Goal: Task Accomplishment & Management: Manage account settings

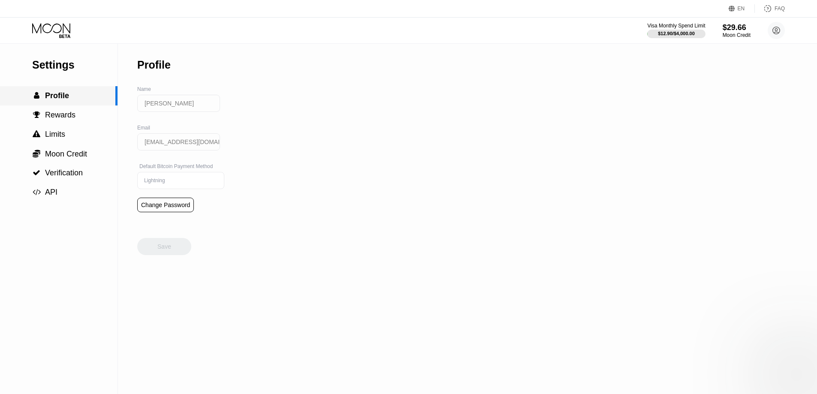
click at [81, 91] on div " Profile" at bounding box center [58, 95] width 117 height 19
click at [54, 134] on span "Limits" at bounding box center [55, 134] width 20 height 9
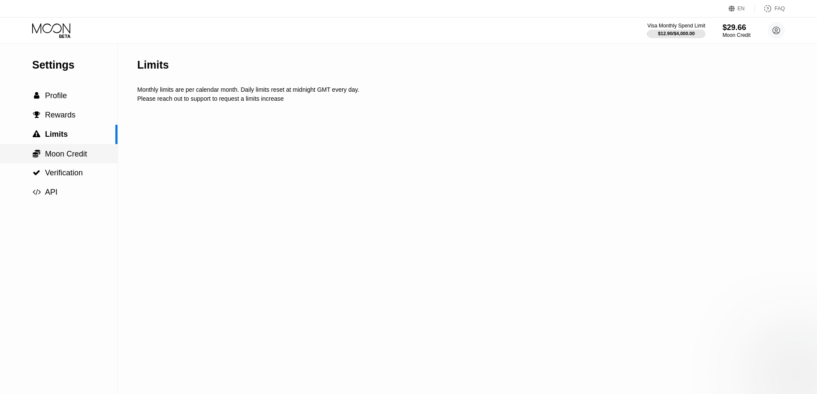
click at [47, 162] on div " Moon Credit" at bounding box center [58, 153] width 117 height 19
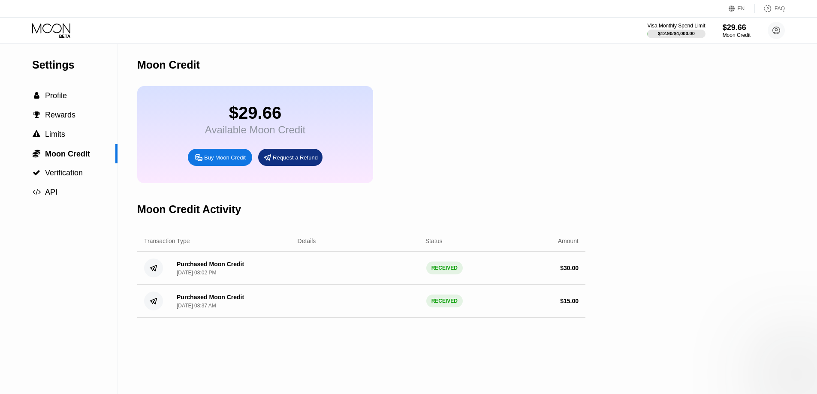
click at [277, 133] on div "Available Moon Credit" at bounding box center [255, 130] width 100 height 12
click at [244, 134] on div "Available Moon Credit" at bounding box center [255, 130] width 100 height 12
click at [247, 113] on div "$29.66" at bounding box center [255, 112] width 100 height 19
click at [192, 56] on div "Moon Credit" at bounding box center [361, 65] width 448 height 42
click at [189, 62] on div "Moon Credit" at bounding box center [168, 65] width 63 height 12
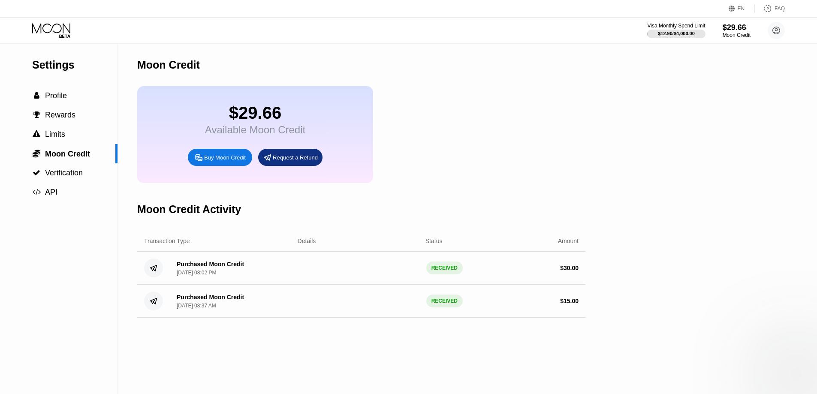
click at [366, 393] on div "Moon Credit $29.66 Available Moon Credit Buy Moon Credit Request a Refund Moon …" at bounding box center [361, 219] width 448 height 350
click at [245, 107] on div "$29.66" at bounding box center [255, 112] width 100 height 19
click at [222, 161] on div "Buy Moon Credit" at bounding box center [225, 157] width 42 height 7
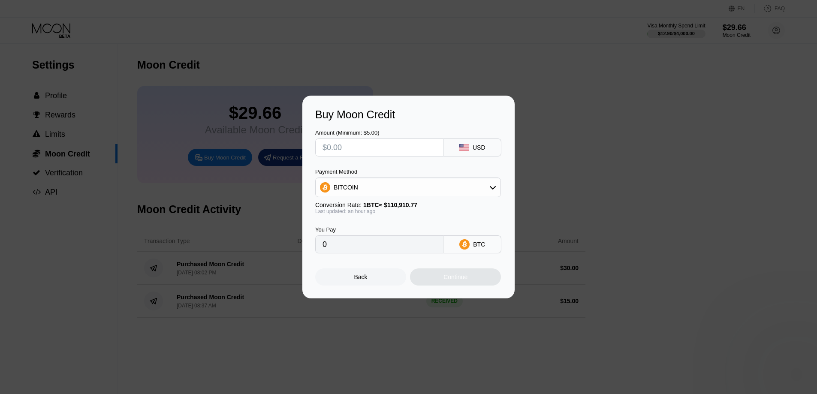
click at [310, 262] on div "Buy Moon Credit Amount (Minimum: $5.00) USD Payment Method BITCOIN Conversion R…" at bounding box center [408, 197] width 212 height 203
click at [291, 280] on div "Buy Moon Credit Amount (Minimum: $5.00) USD Payment Method BITCOIN Conversion R…" at bounding box center [408, 197] width 817 height 203
click at [342, 289] on div "Buy Moon Credit Amount (Minimum: $5.00) USD Payment Method BITCOIN Conversion R…" at bounding box center [408, 197] width 212 height 203
click at [348, 279] on div "Back" at bounding box center [360, 276] width 91 height 17
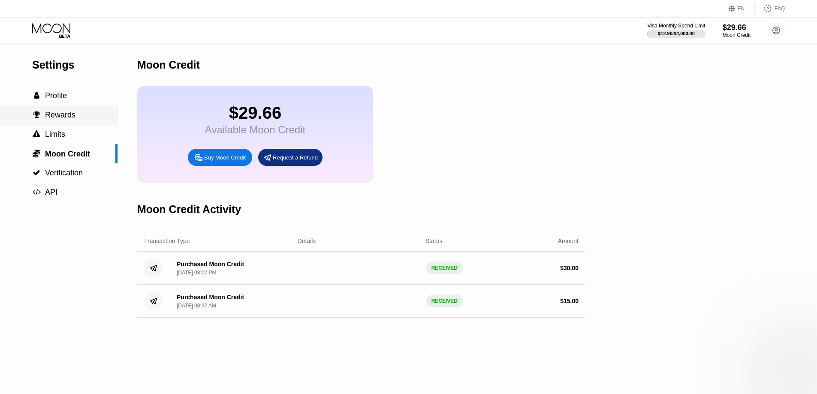
click at [57, 109] on div " Rewards" at bounding box center [58, 114] width 117 height 19
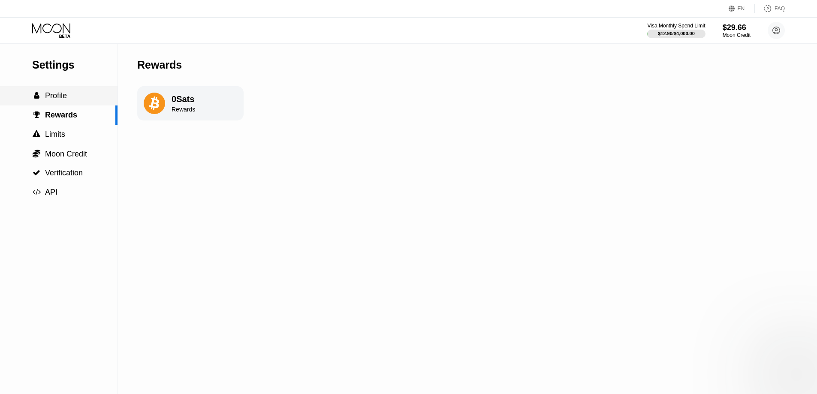
click at [59, 94] on span "Profile" at bounding box center [56, 95] width 22 height 9
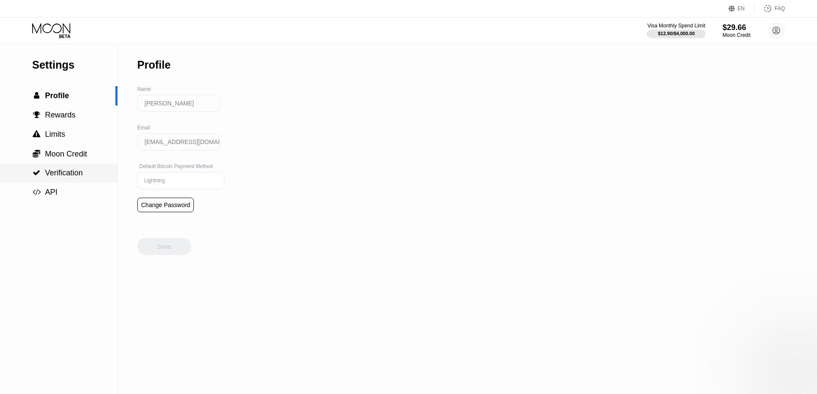
click at [47, 173] on span "Verification" at bounding box center [64, 172] width 38 height 9
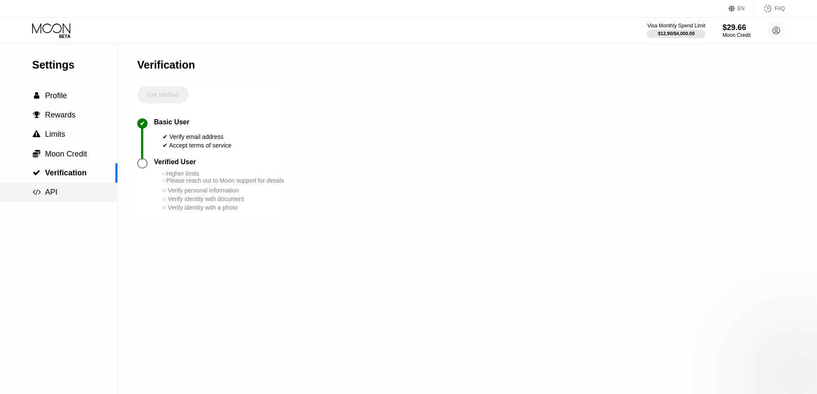
click at [48, 185] on div " API" at bounding box center [58, 192] width 117 height 19
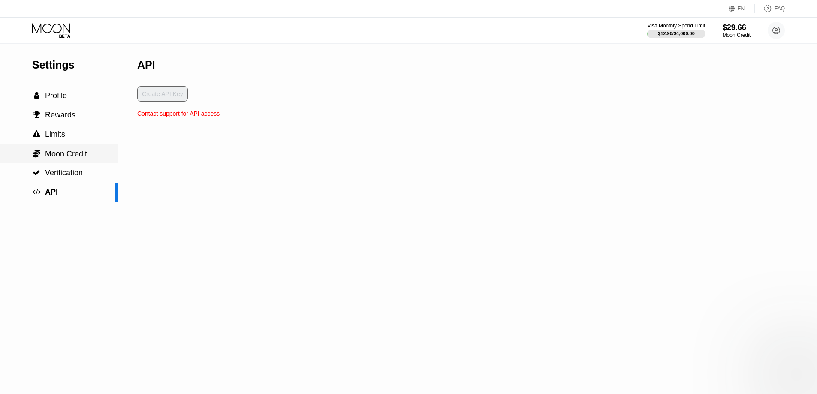
click at [62, 155] on span "Moon Credit" at bounding box center [66, 154] width 42 height 9
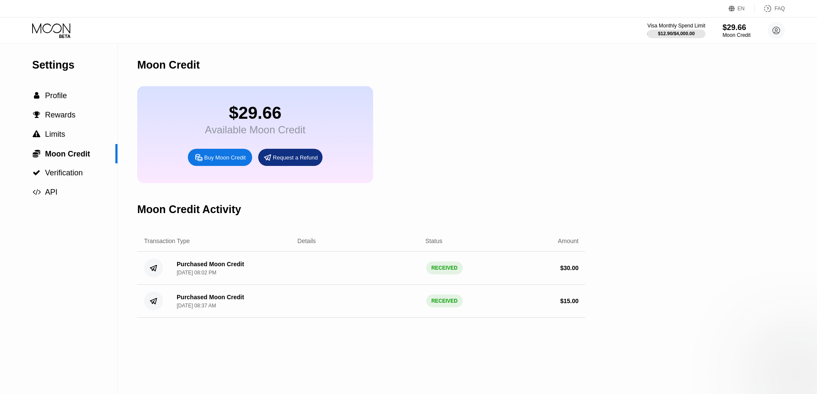
click at [207, 276] on div "[DATE] 08:02 PM" at bounding box center [196, 273] width 39 height 6
click at [192, 267] on div "Purchased Moon Credit" at bounding box center [210, 264] width 67 height 7
click at [265, 120] on div "$29.66" at bounding box center [255, 112] width 100 height 19
click at [141, 64] on div "Moon Credit" at bounding box center [168, 65] width 63 height 12
click at [53, 32] on icon at bounding box center [52, 30] width 40 height 15
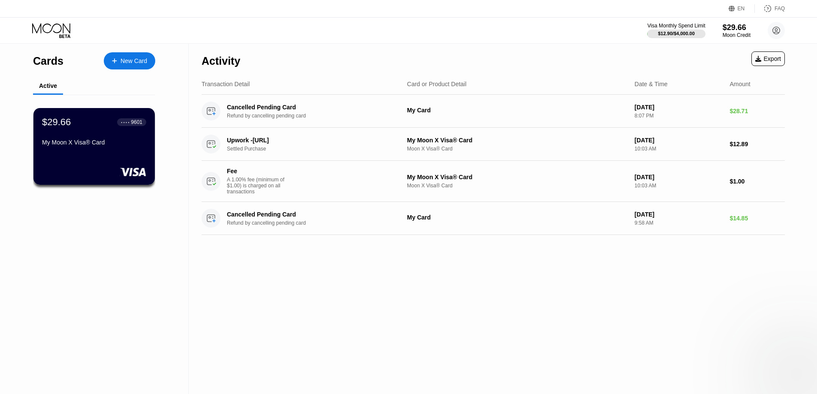
click at [64, 149] on div "My Moon X Visa® Card" at bounding box center [94, 144] width 104 height 10
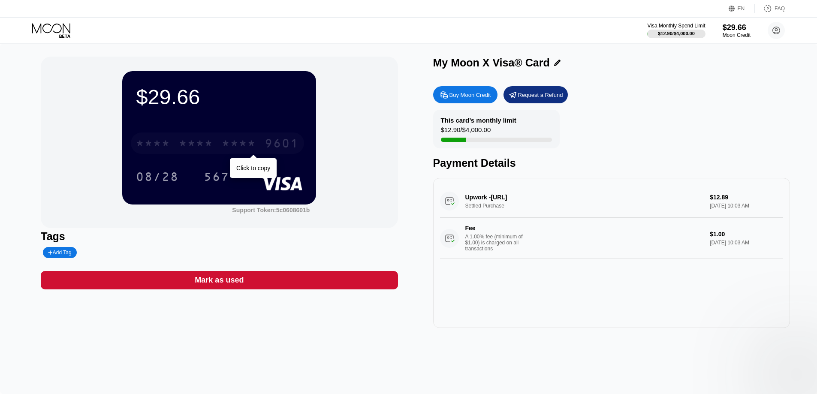
click at [199, 141] on div "* * * *" at bounding box center [196, 145] width 34 height 14
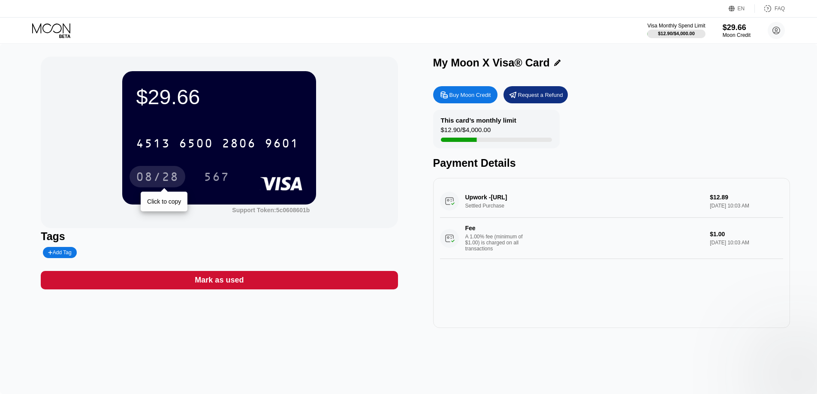
click at [156, 181] on div "08/28" at bounding box center [157, 178] width 43 height 14
click at [213, 176] on div "567" at bounding box center [217, 178] width 26 height 14
